Goal: Task Accomplishment & Management: Manage account settings

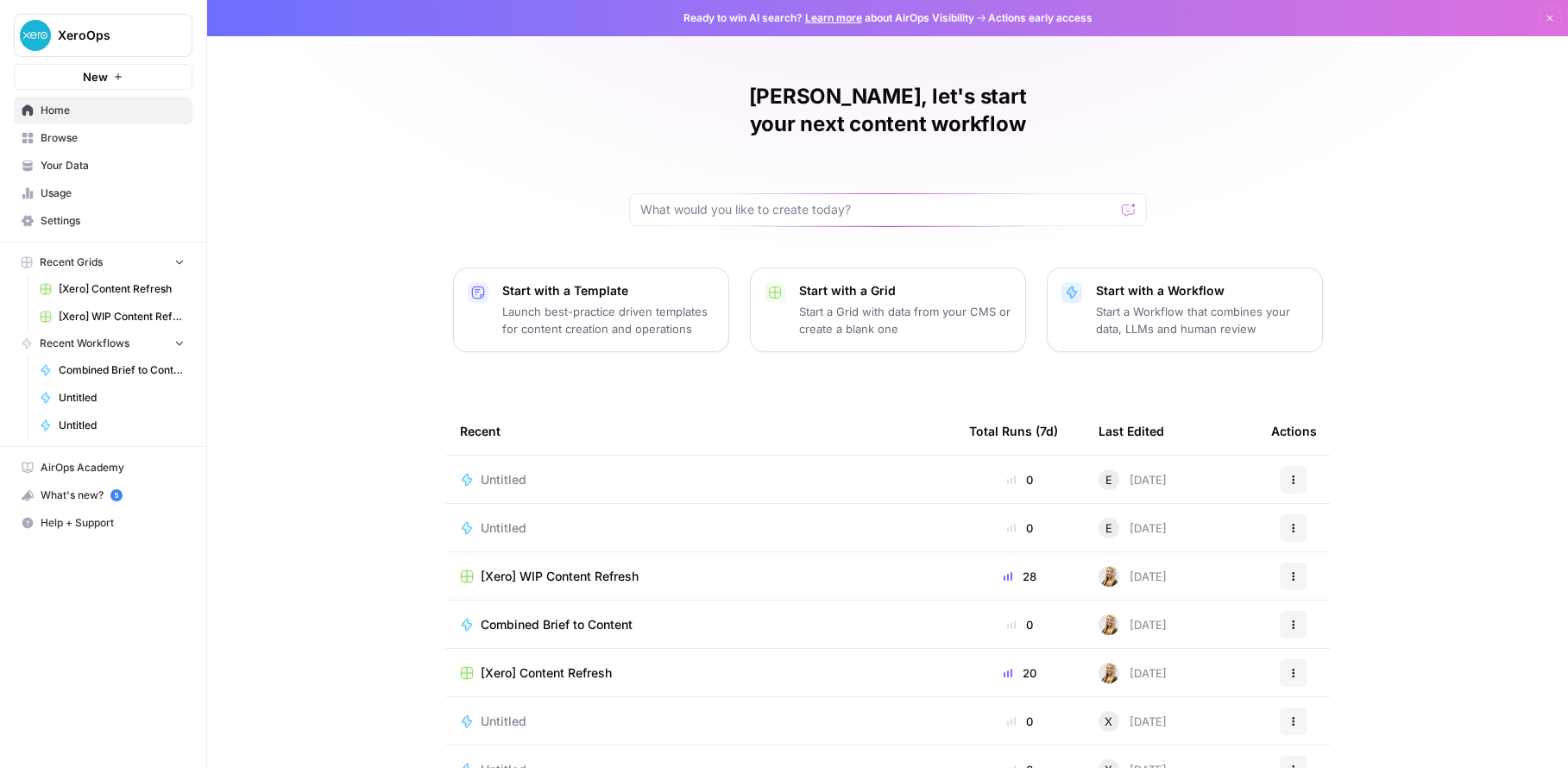
click at [384, 646] on div "[PERSON_NAME], let's start your next content workflow Start with a Template Lau…" at bounding box center [887, 410] width 1361 height 822
click at [567, 665] on span "[Xero] Content Refresh" at bounding box center [546, 673] width 131 height 17
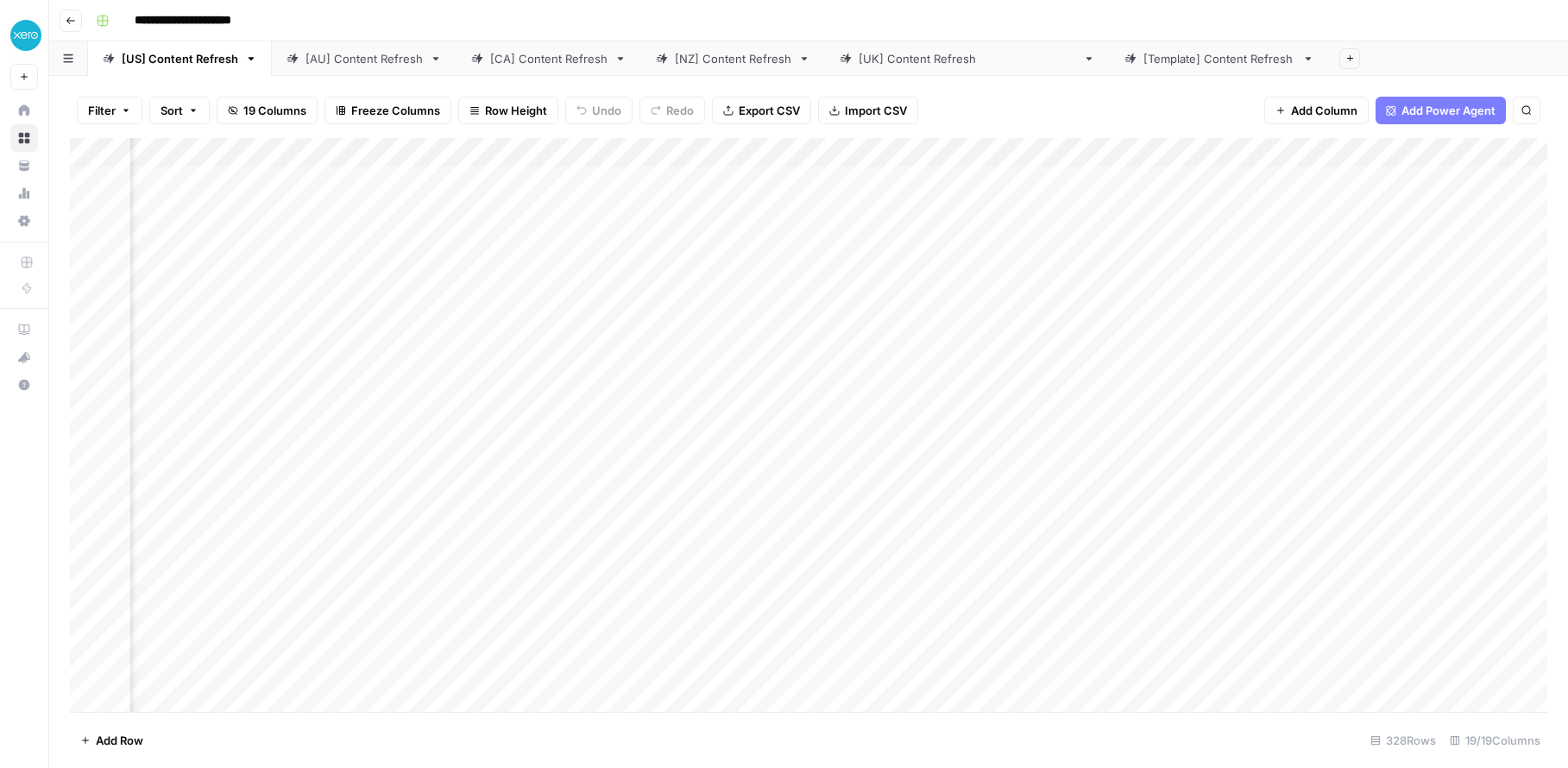
scroll to position [0, 758]
click at [529, 184] on div "Add Column" at bounding box center [809, 425] width 1477 height 574
click at [1023, 180] on div "Add Column" at bounding box center [809, 425] width 1477 height 574
click at [1079, 179] on div "Add Column" at bounding box center [809, 425] width 1477 height 574
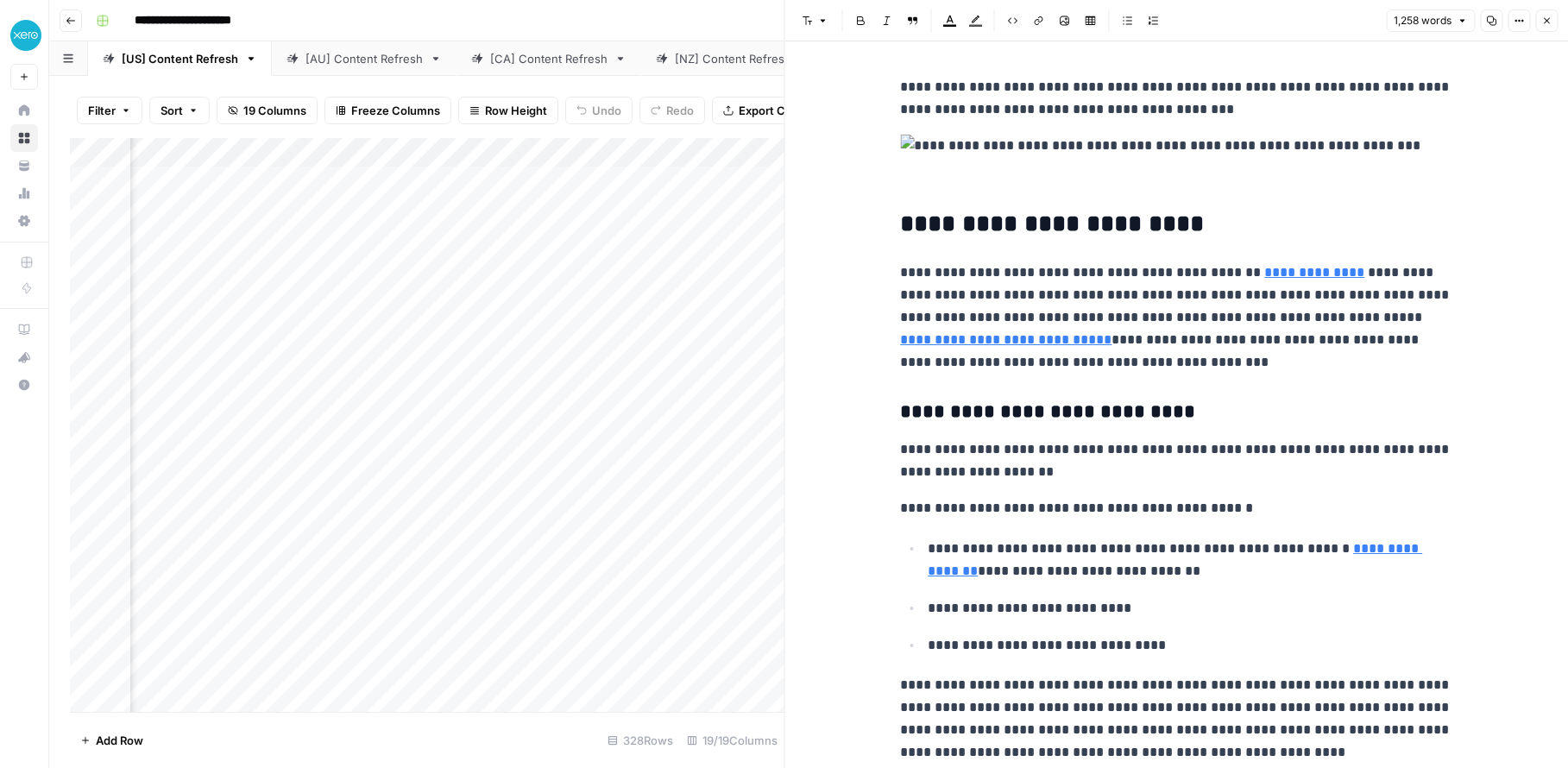
scroll to position [0, 2210]
click at [552, 178] on div "Add Column" at bounding box center [427, 425] width 715 height 574
click at [697, 187] on div "Add Column" at bounding box center [427, 425] width 715 height 574
click at [355, 179] on div "Add Column" at bounding box center [427, 425] width 715 height 574
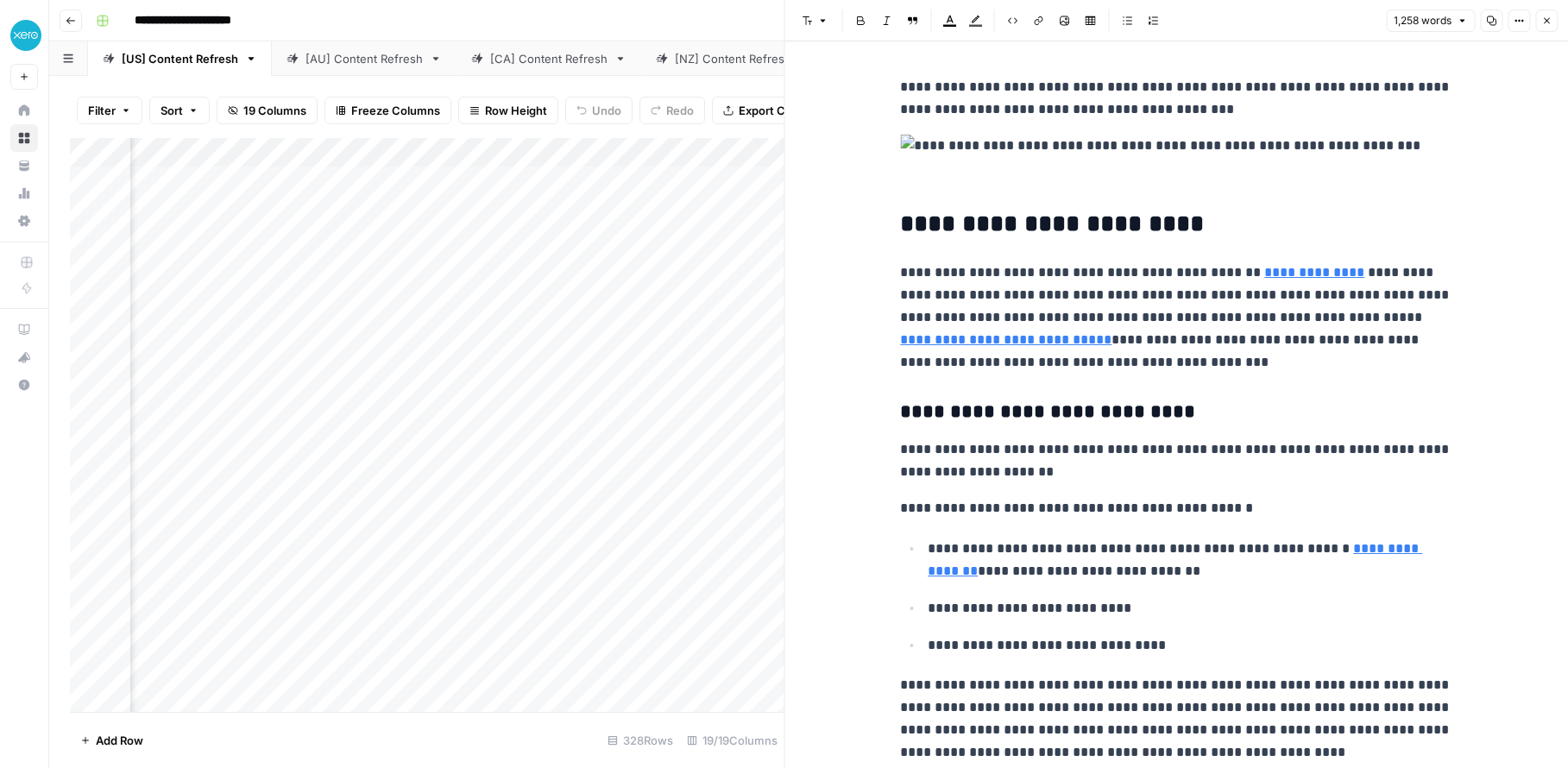
click at [1519, 21] on icon "button" at bounding box center [1519, 21] width 3 height 3
click at [401, 26] on div "**********" at bounding box center [820, 20] width 1462 height 27
click at [1551, 24] on icon "button" at bounding box center [1546, 20] width 10 height 10
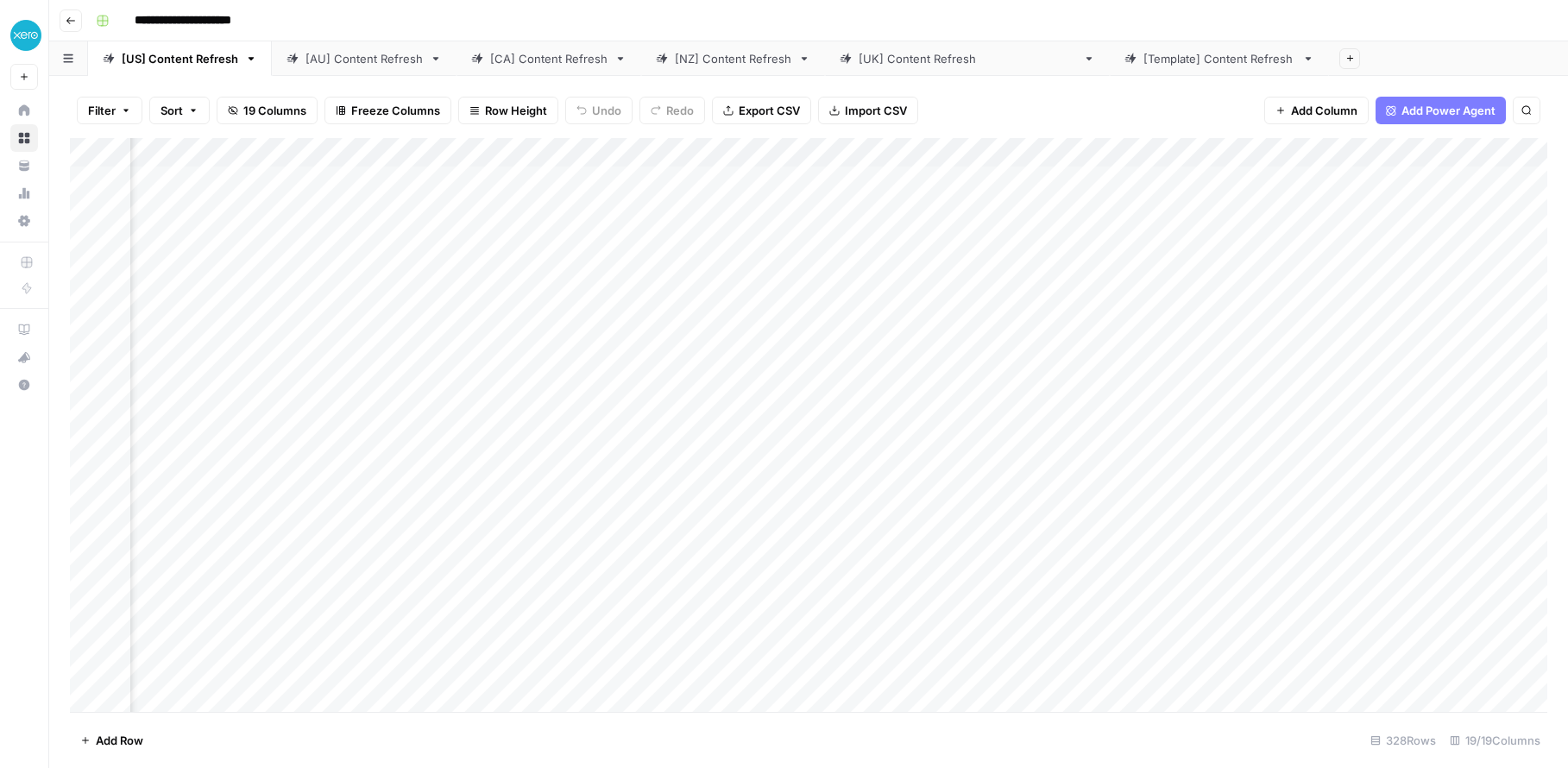
scroll to position [0, 1187]
click at [751, 183] on div "Add Column" at bounding box center [809, 425] width 1477 height 574
click at [788, 179] on div "Add Column" at bounding box center [809, 425] width 1477 height 574
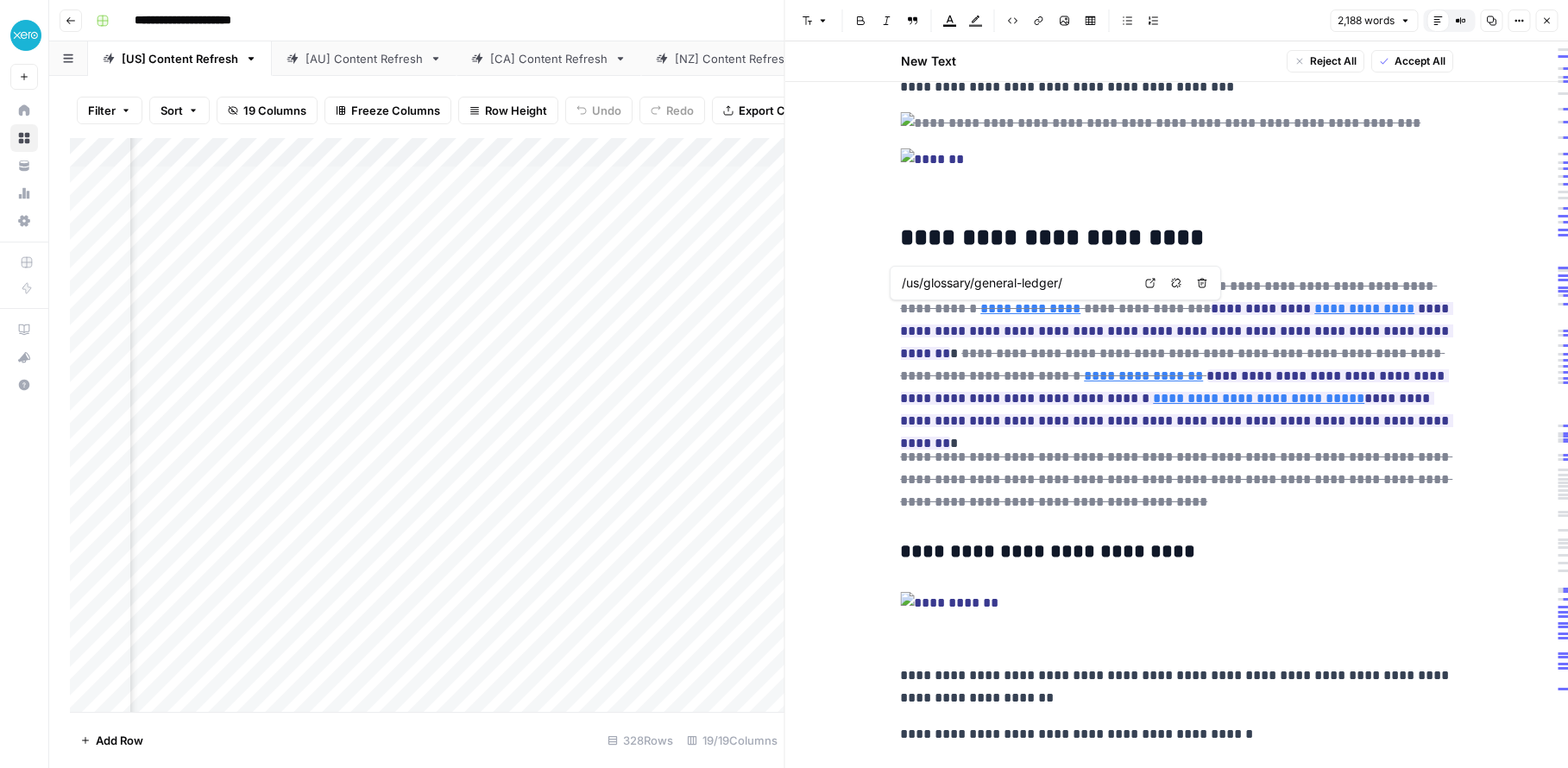
scroll to position [0, 2141]
click at [433, 177] on div "Add Column" at bounding box center [427, 425] width 715 height 574
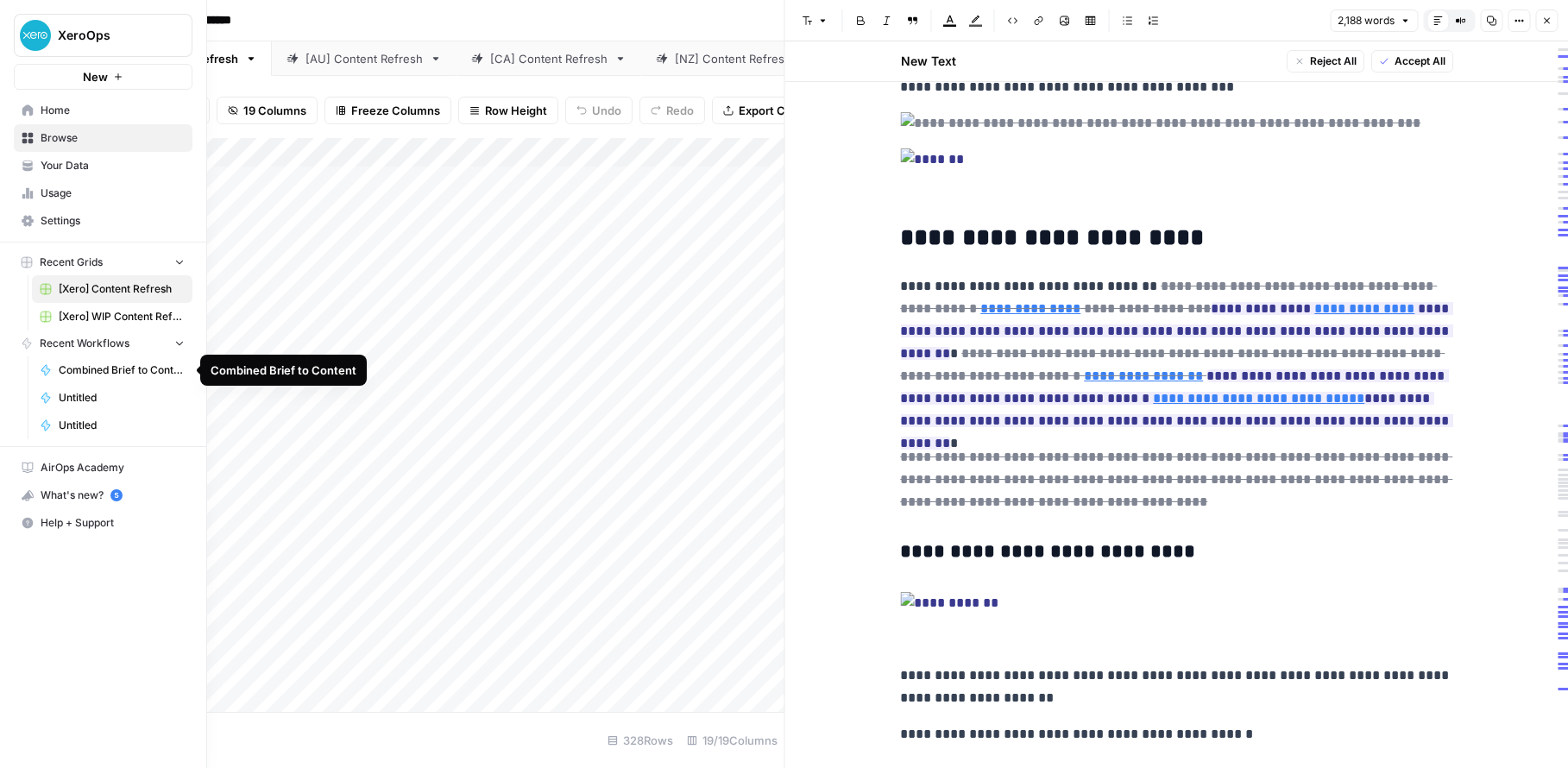
click at [70, 369] on span "Combined Brief to Content" at bounding box center [121, 370] width 126 height 15
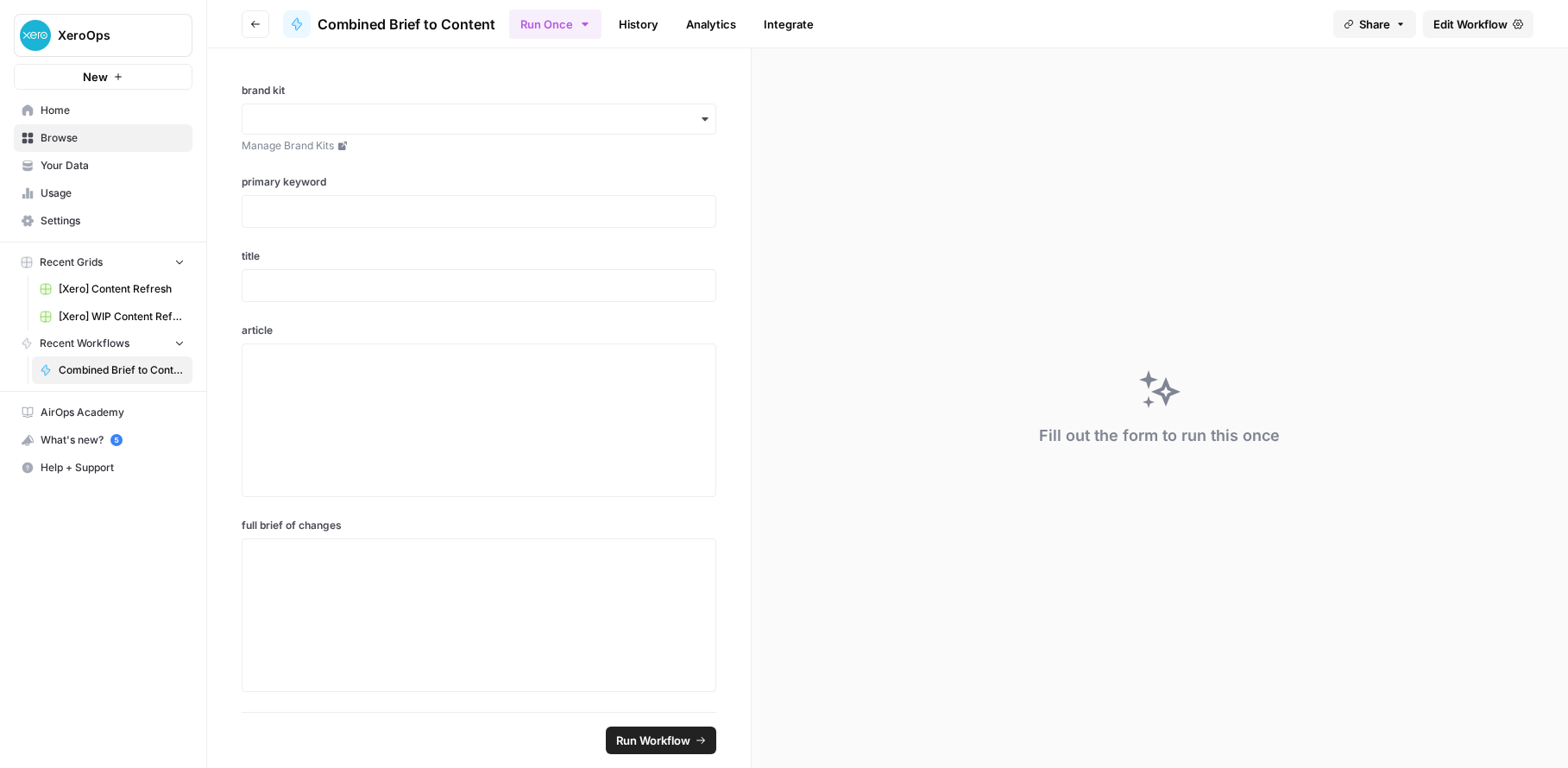
click at [653, 22] on link "History" at bounding box center [638, 24] width 61 height 27
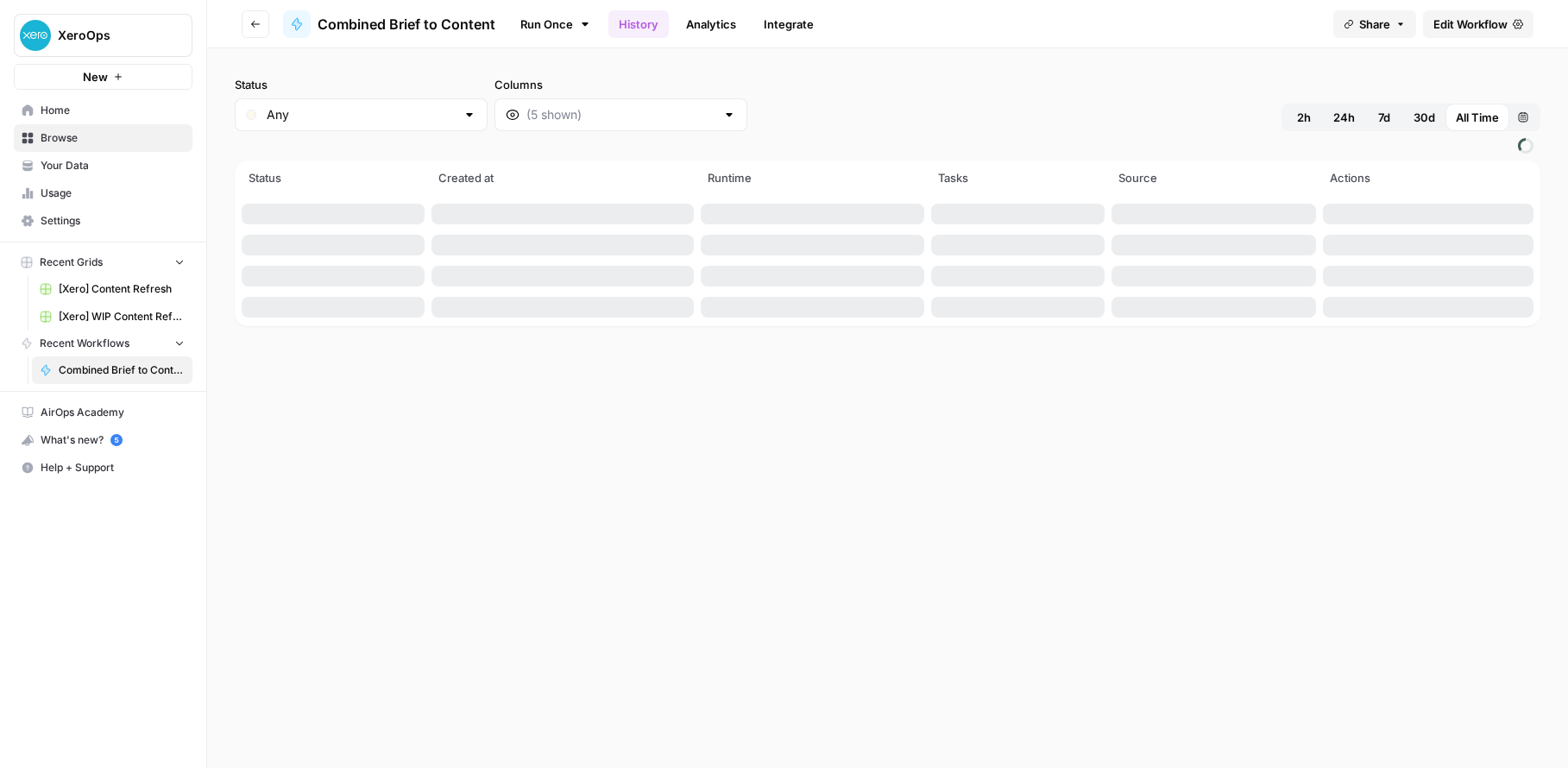
click at [701, 24] on link "Analytics" at bounding box center [711, 24] width 71 height 27
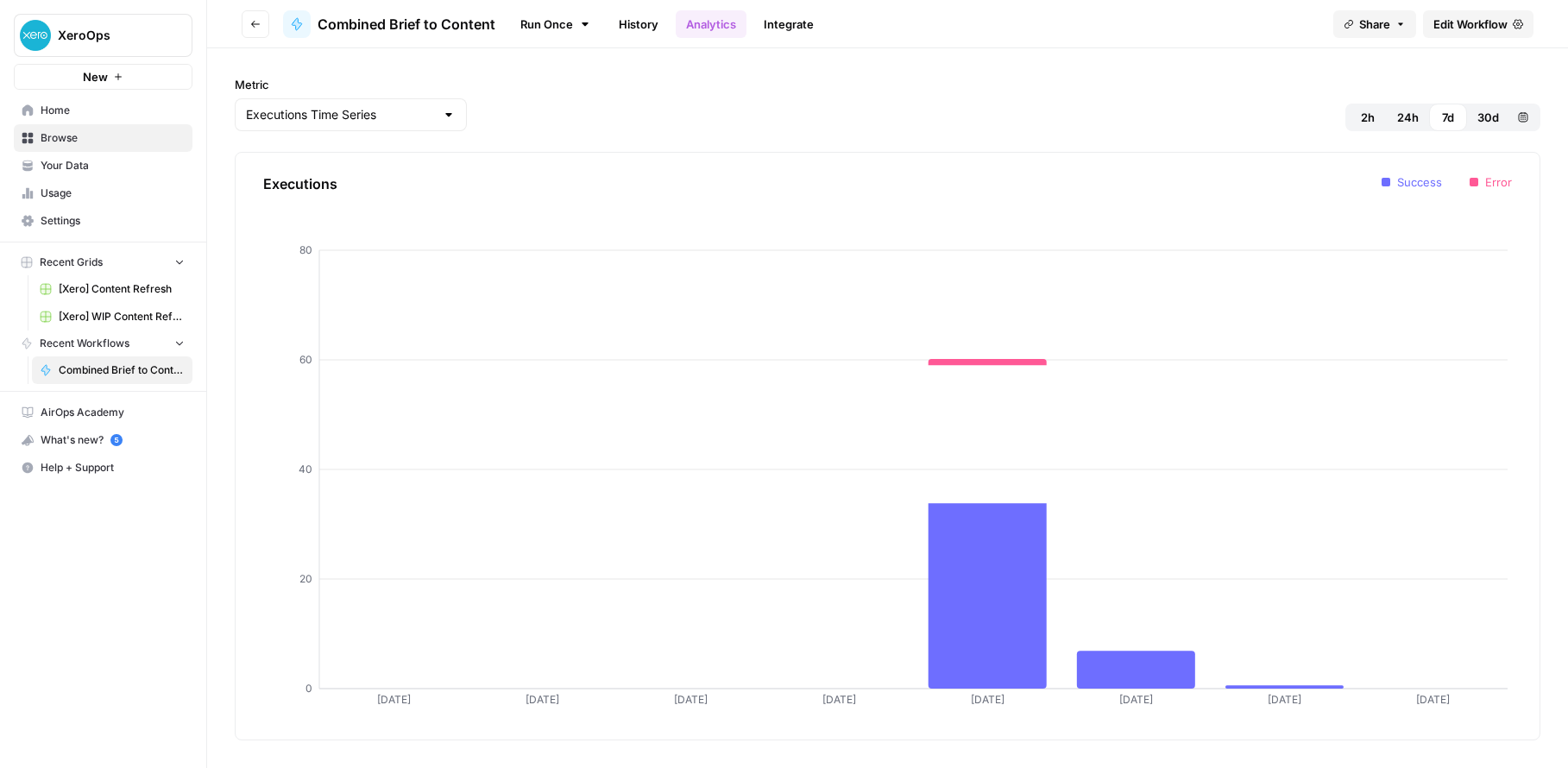
click at [793, 20] on link "Integrate" at bounding box center [789, 24] width 71 height 27
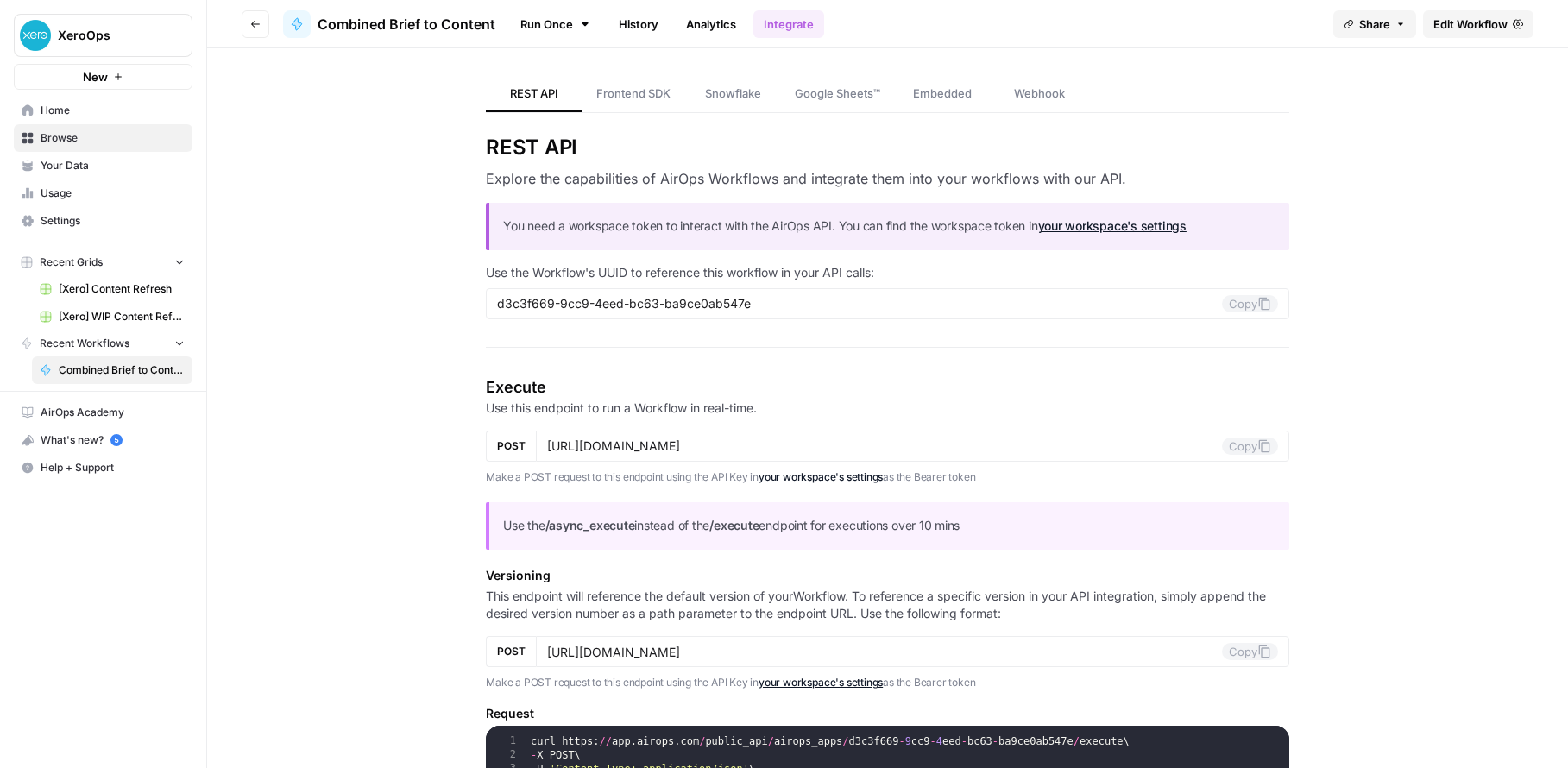
click at [235, 21] on header "Go back Combined Brief to Content Run Once History Analytics Integrate Share Ed…" at bounding box center [887, 24] width 1361 height 48
click at [246, 15] on button "Go back" at bounding box center [255, 24] width 27 height 27
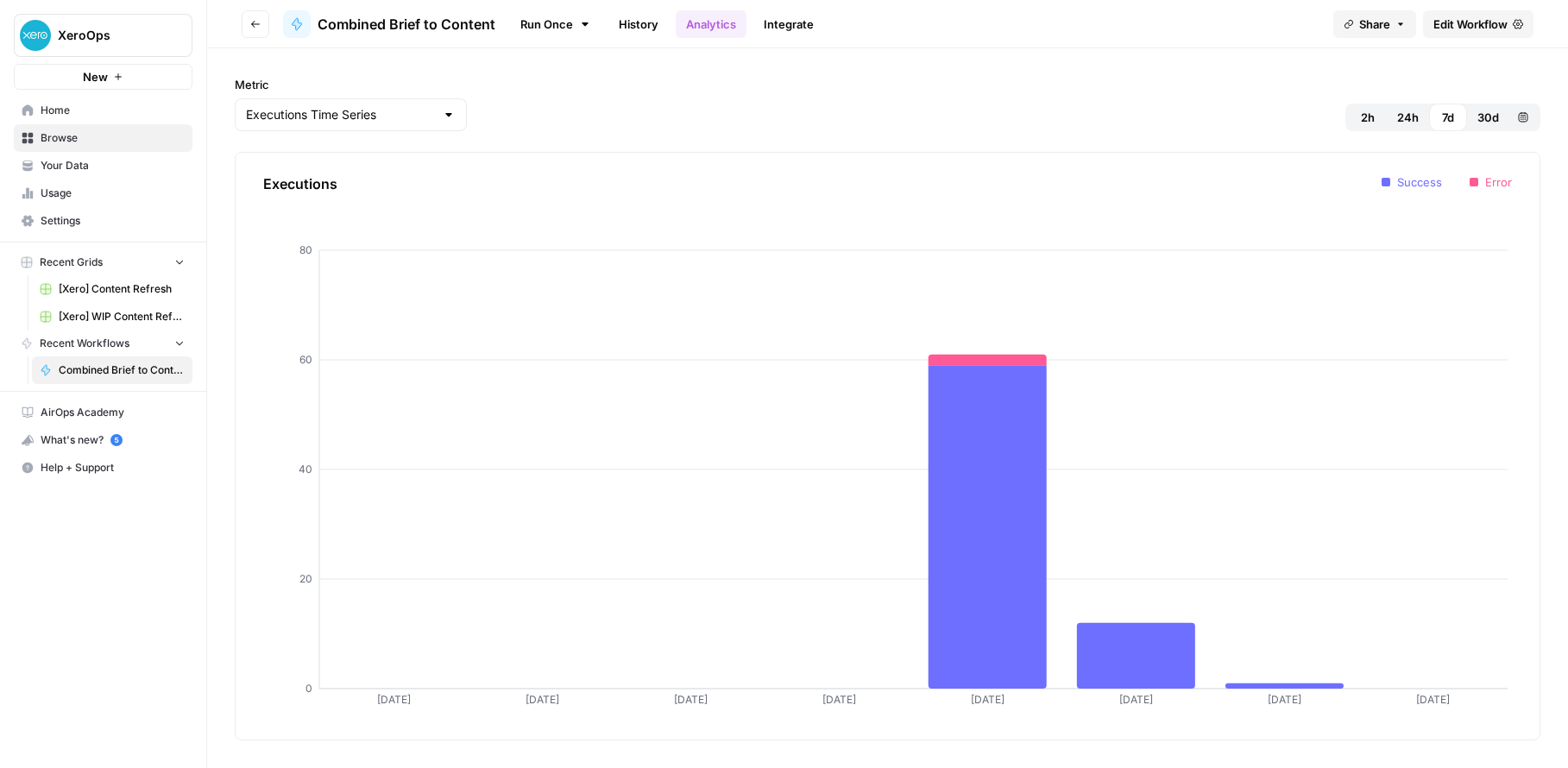
click at [107, 281] on span "[Xero] Content Refresh" at bounding box center [121, 288] width 126 height 15
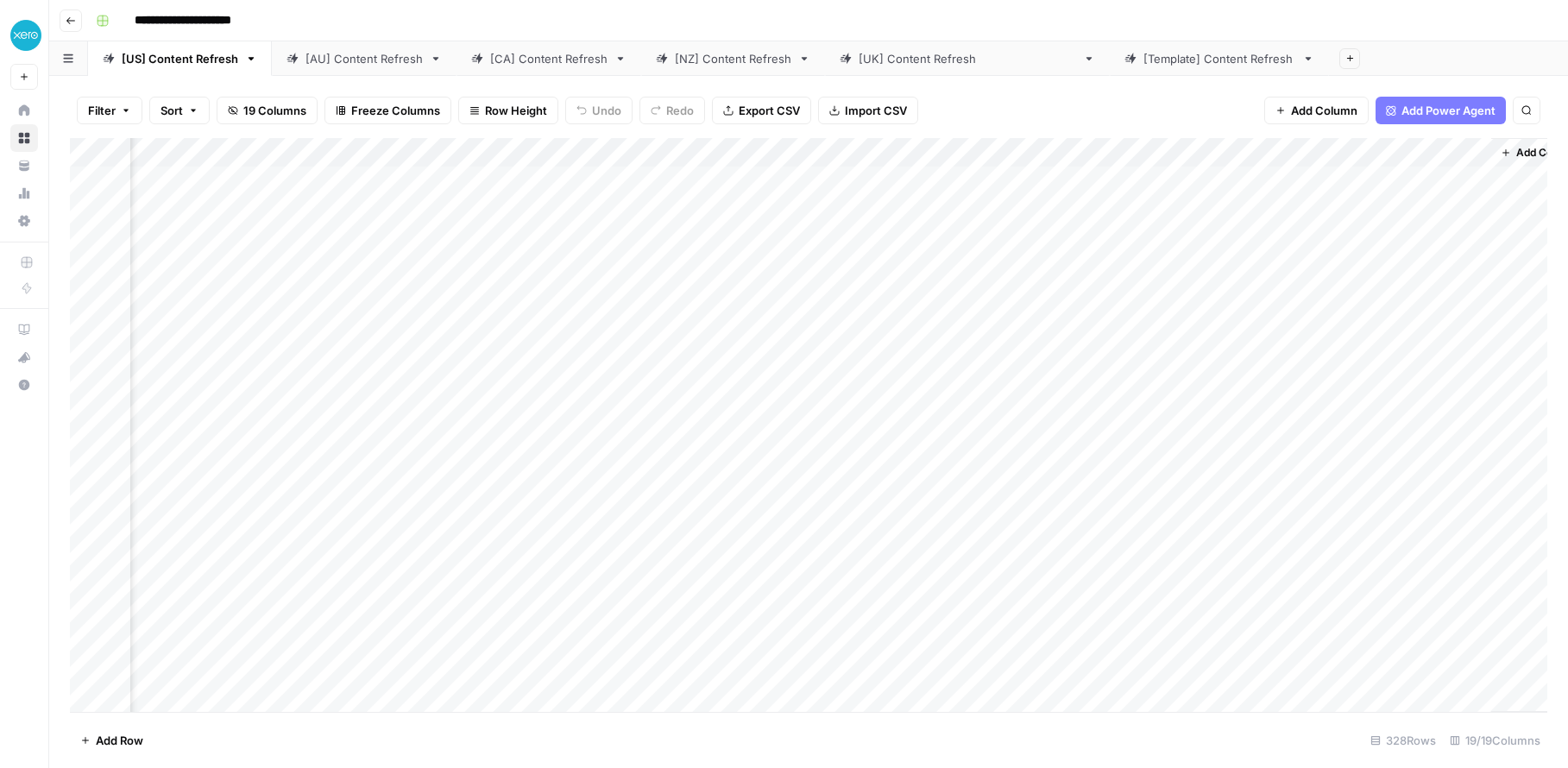
scroll to position [0, 1702]
click at [857, 179] on div "Add Column" at bounding box center [809, 425] width 1477 height 574
click at [942, 175] on div "Add Column" at bounding box center [809, 425] width 1477 height 574
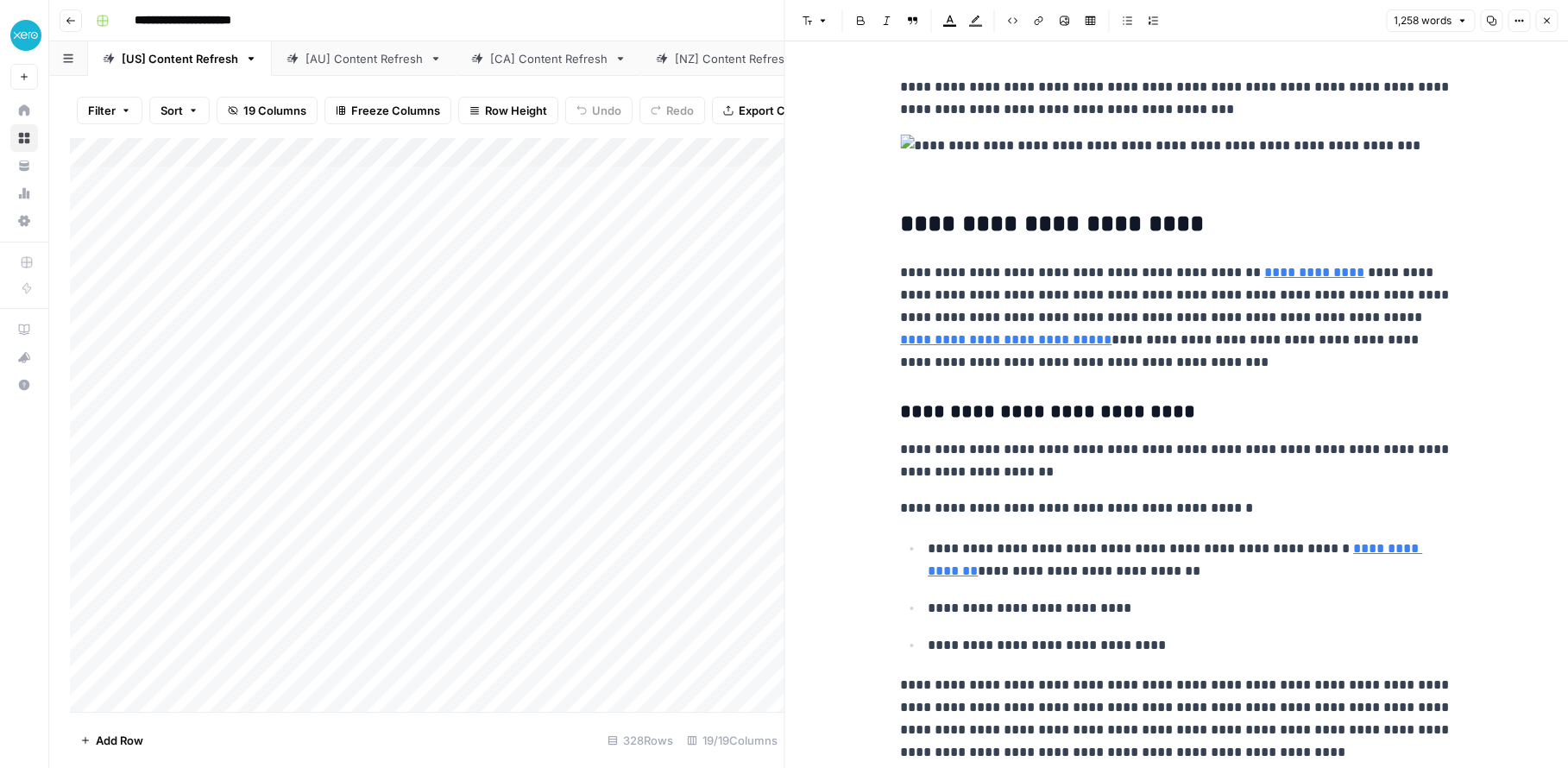
click at [69, 22] on icon "button" at bounding box center [70, 20] width 10 height 10
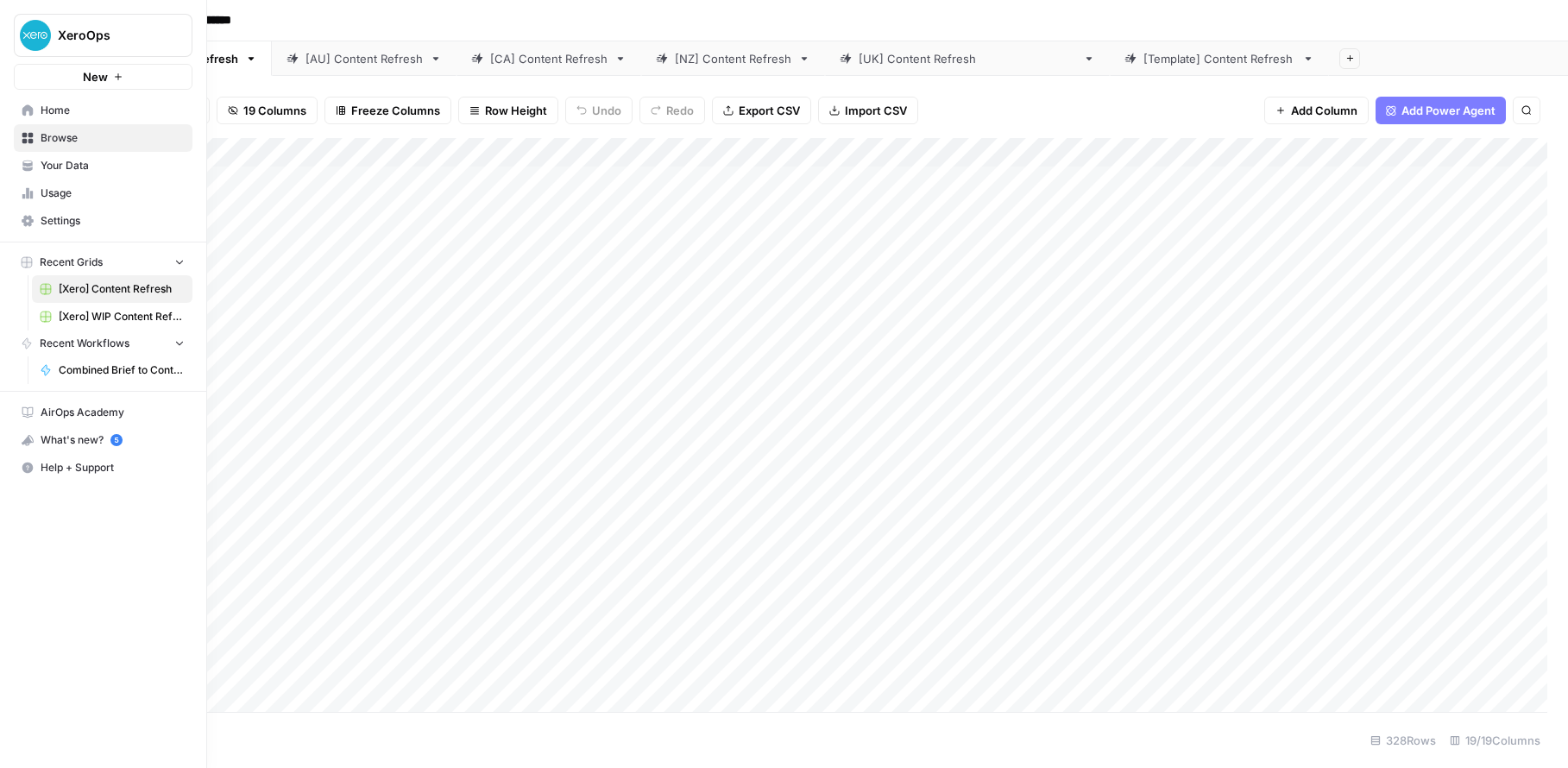
click at [53, 117] on span "Home" at bounding box center [113, 111] width 144 height 15
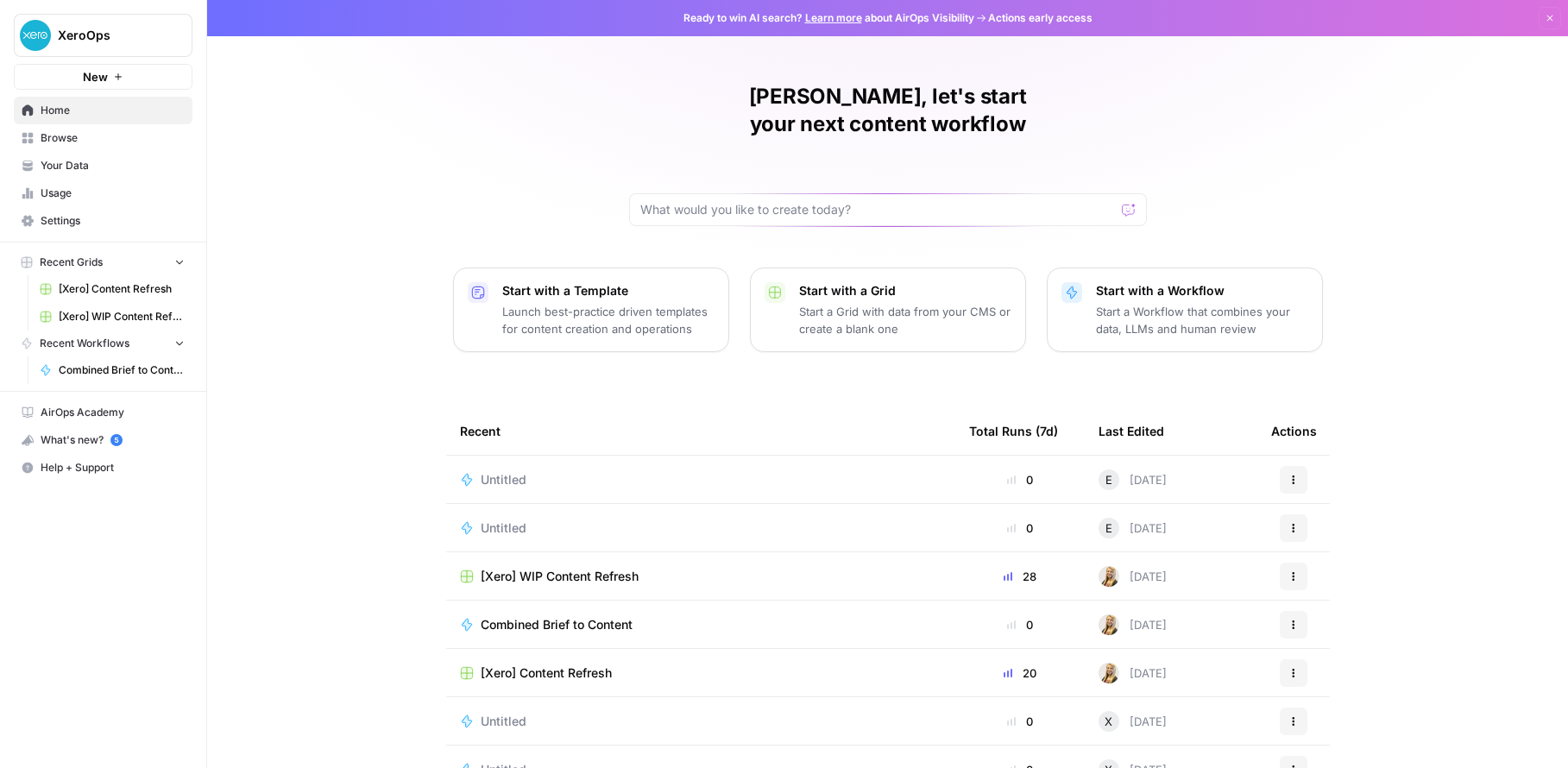
click at [76, 219] on span "Settings" at bounding box center [113, 220] width 144 height 15
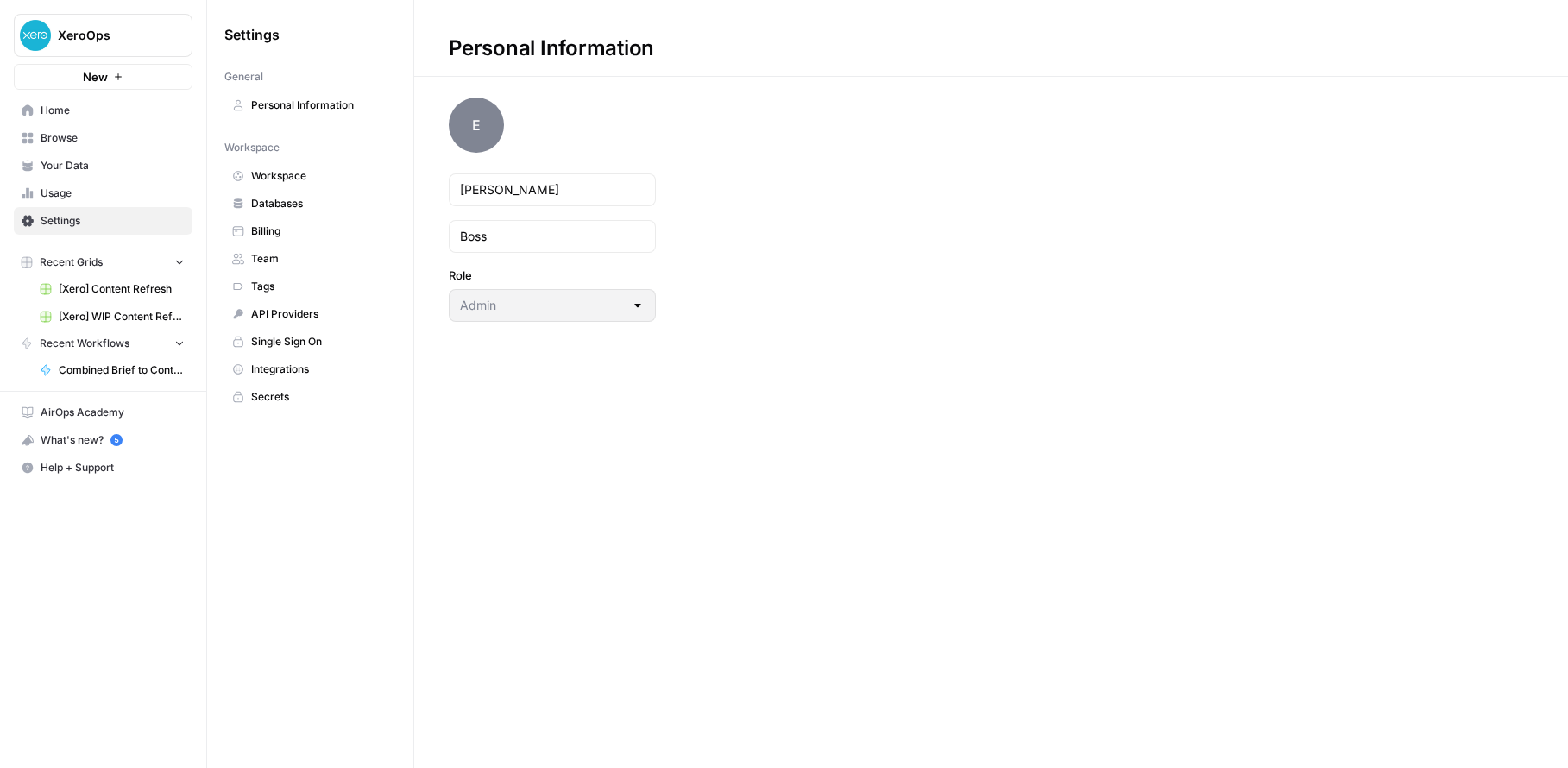
click at [252, 254] on span "Team" at bounding box center [320, 259] width 137 height 15
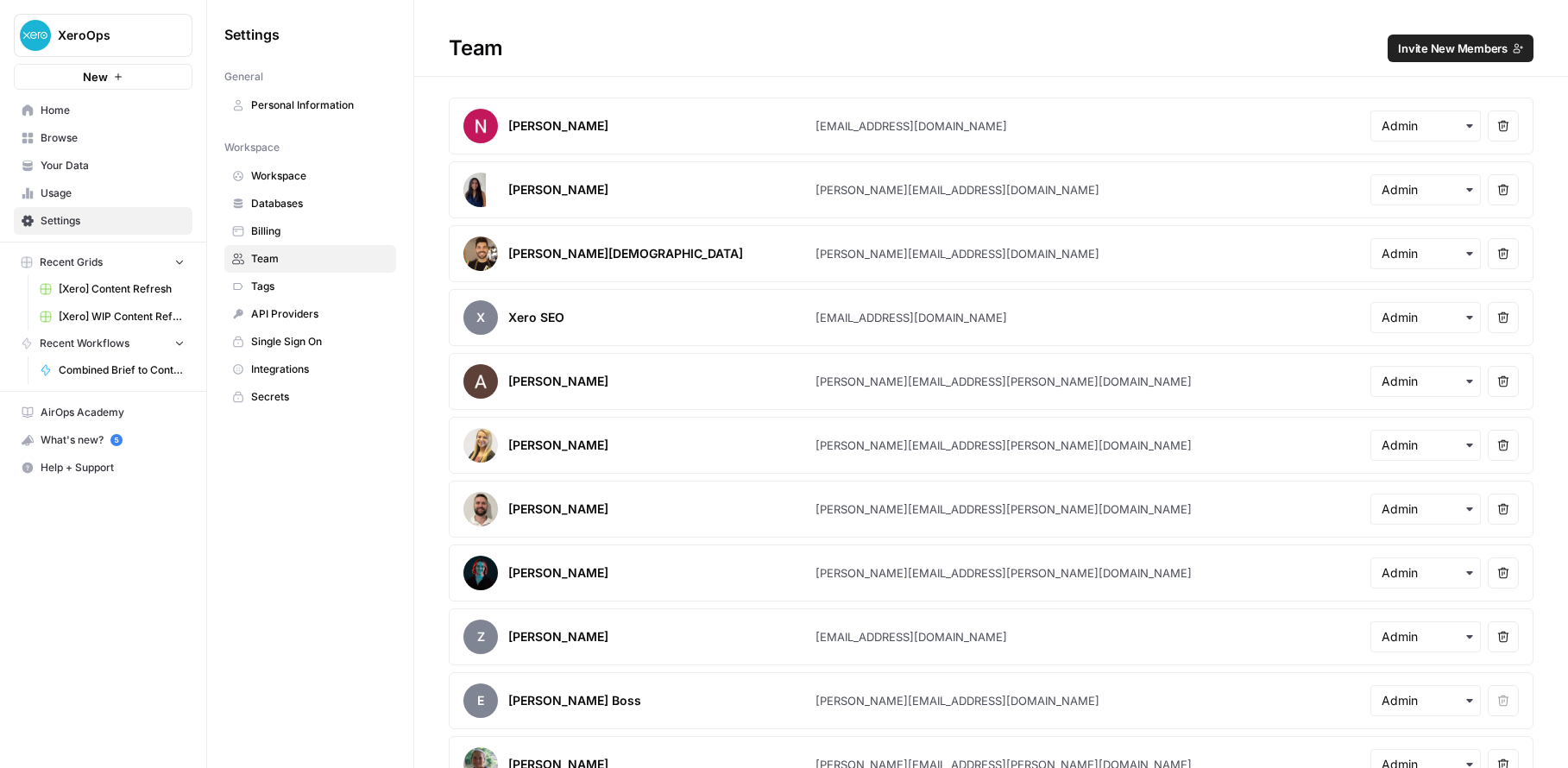
click at [1441, 43] on span "Invite New Members" at bounding box center [1453, 48] width 110 height 17
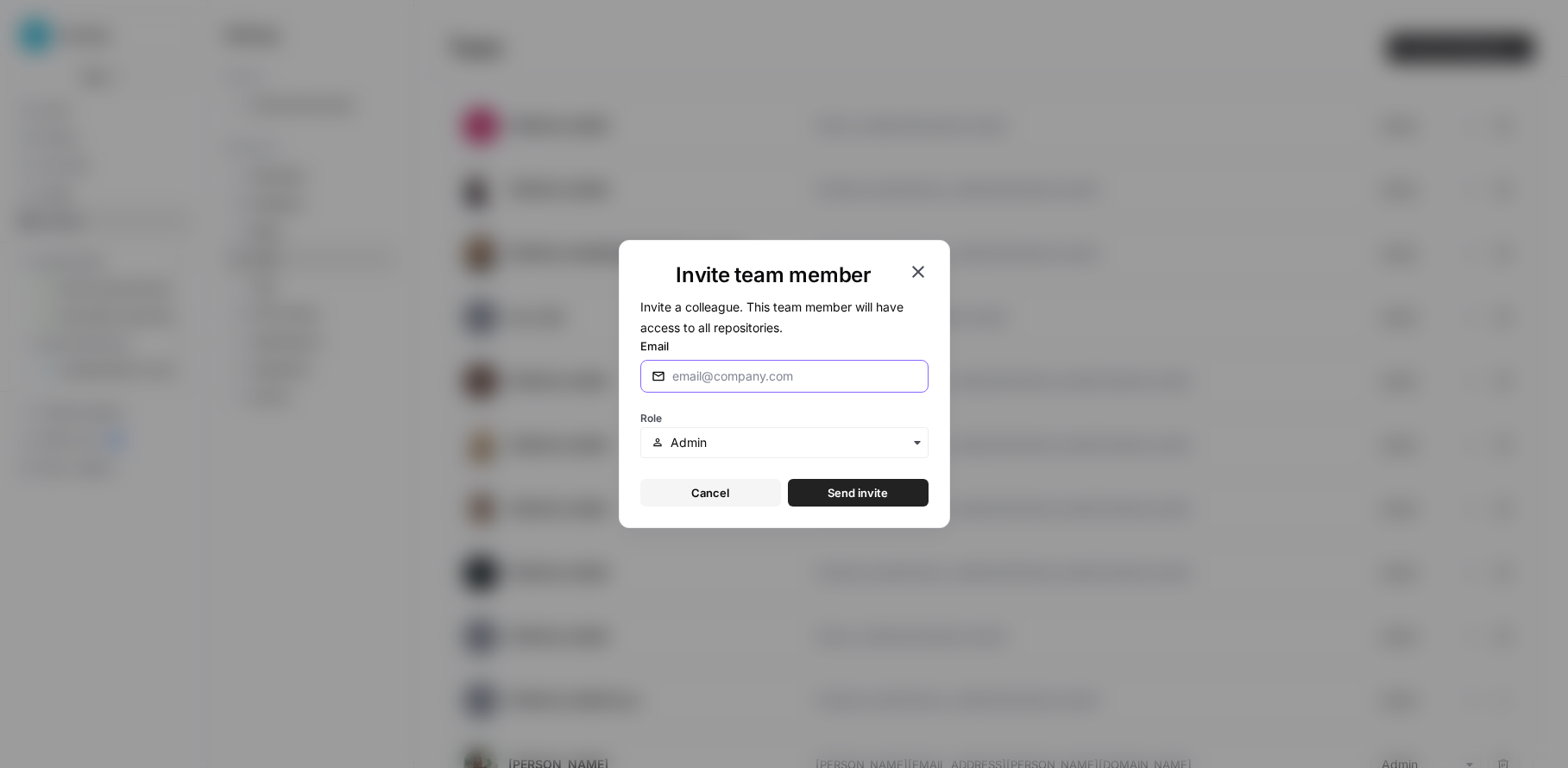
click at [732, 377] on input "Email" at bounding box center [792, 376] width 238 height 17
type input "[PERSON_NAME][EMAIL_ADDRESS][PERSON_NAME][DOMAIN_NAME]"
click at [844, 446] on input "text" at bounding box center [793, 443] width 246 height 17
click at [842, 415] on div "Role" at bounding box center [784, 432] width 288 height 52
click at [902, 488] on button "Send invite" at bounding box center [858, 492] width 141 height 27
